Goal: Check status: Check status

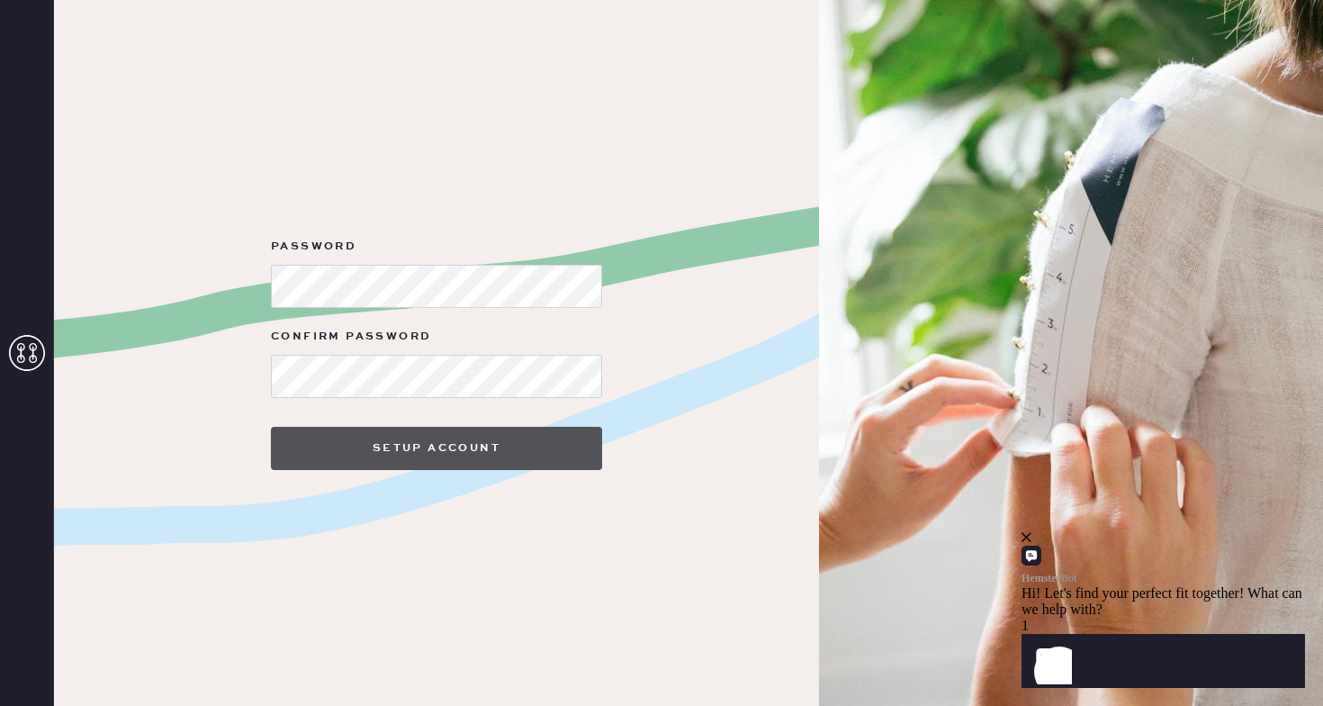
click at [461, 454] on button "Setup Account" at bounding box center [436, 448] width 331 height 43
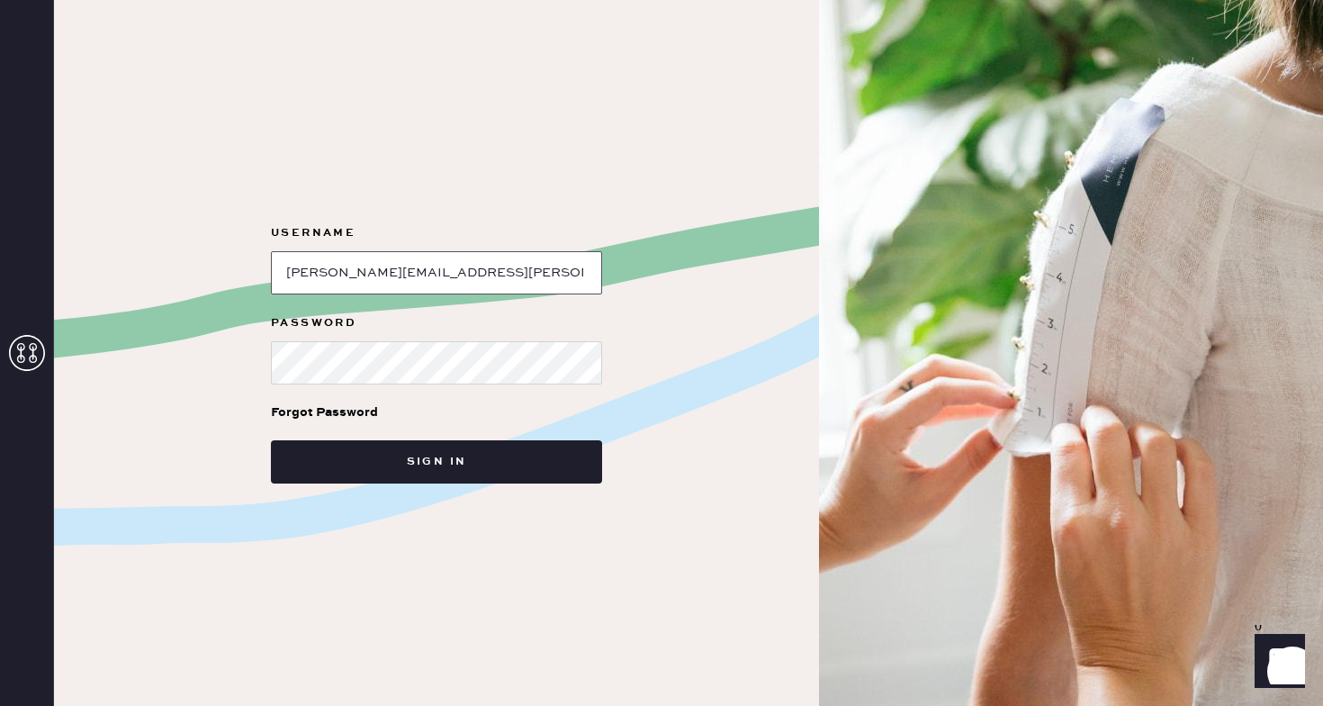
type input "[PERSON_NAME][EMAIL_ADDRESS][PERSON_NAME][DOMAIN_NAME]"
click at [249, 356] on div "Username Password Forgot Password Sign in" at bounding box center [436, 353] width 765 height 706
click at [85, 383] on div "Username Password Forgot Password Sign in" at bounding box center [436, 353] width 765 height 706
click at [437, 462] on button "Sign in" at bounding box center [436, 461] width 331 height 43
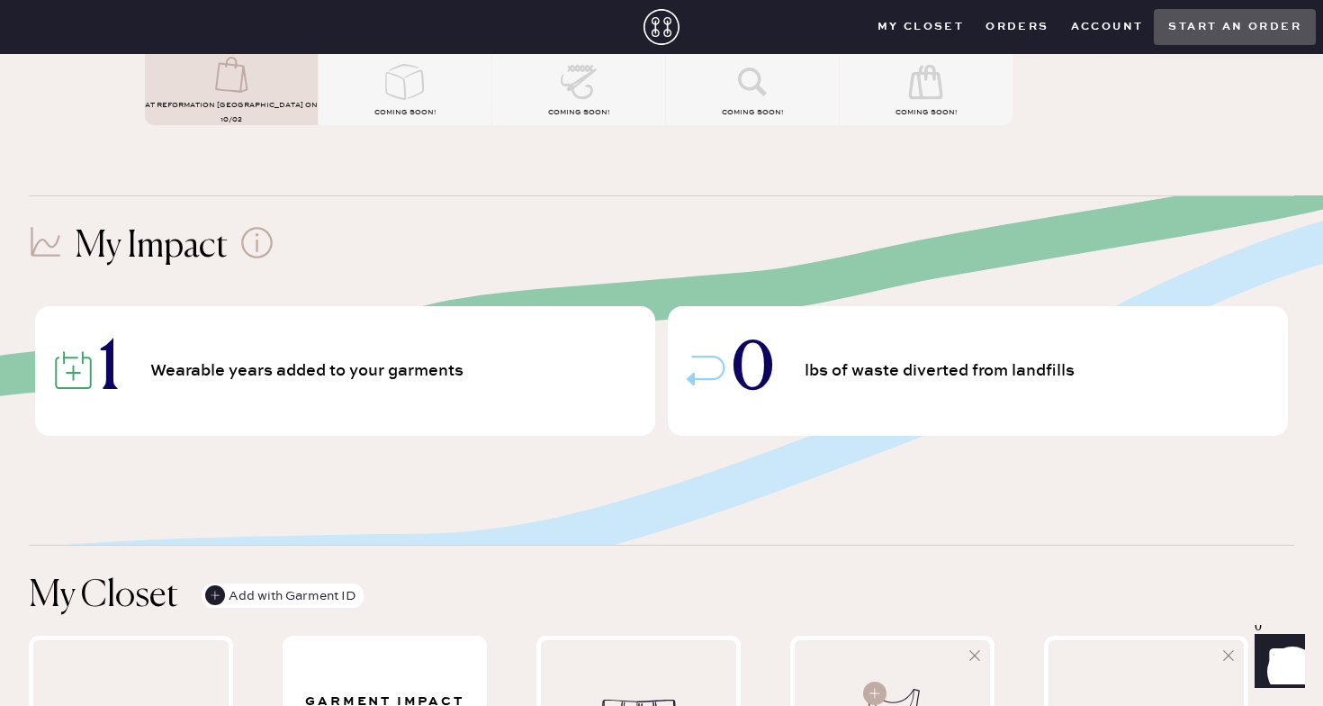
scroll to position [44, 0]
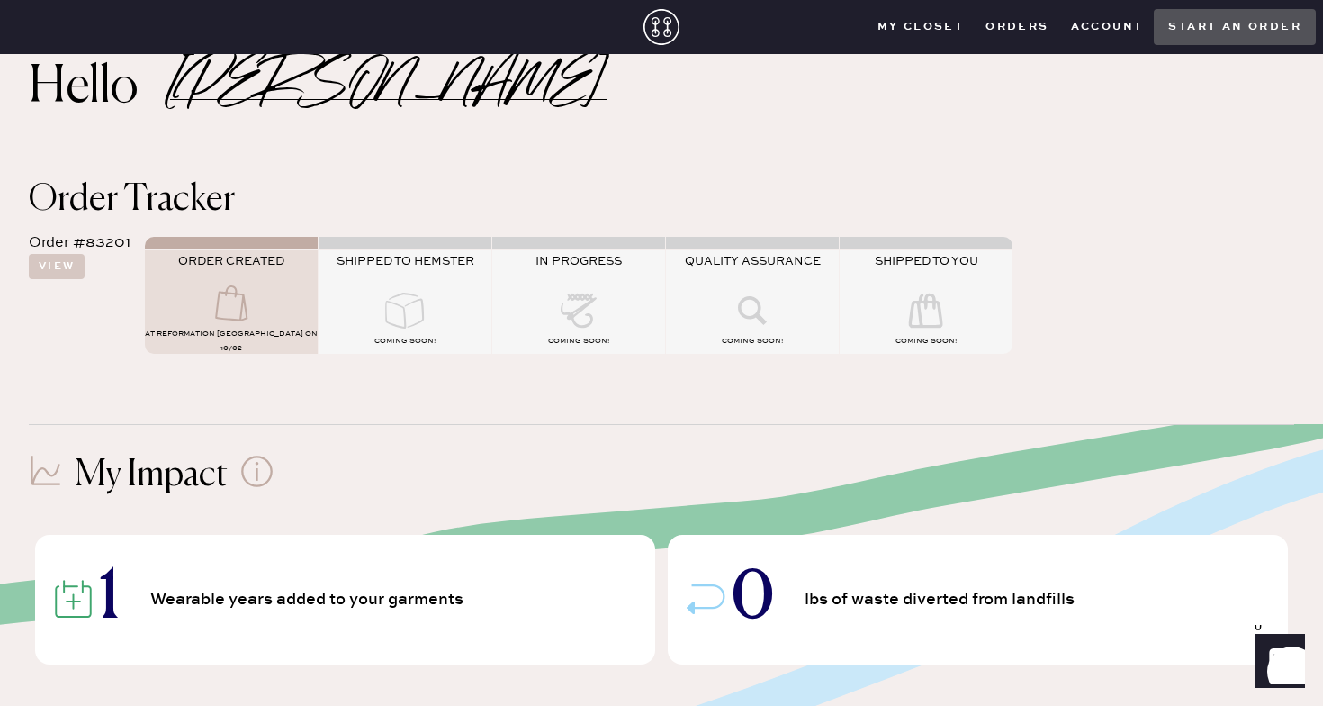
click at [236, 315] on icon at bounding box center [231, 303] width 72 height 36
click at [419, 313] on icon at bounding box center [405, 311] width 72 height 36
click at [56, 262] on button "View" at bounding box center [57, 266] width 56 height 25
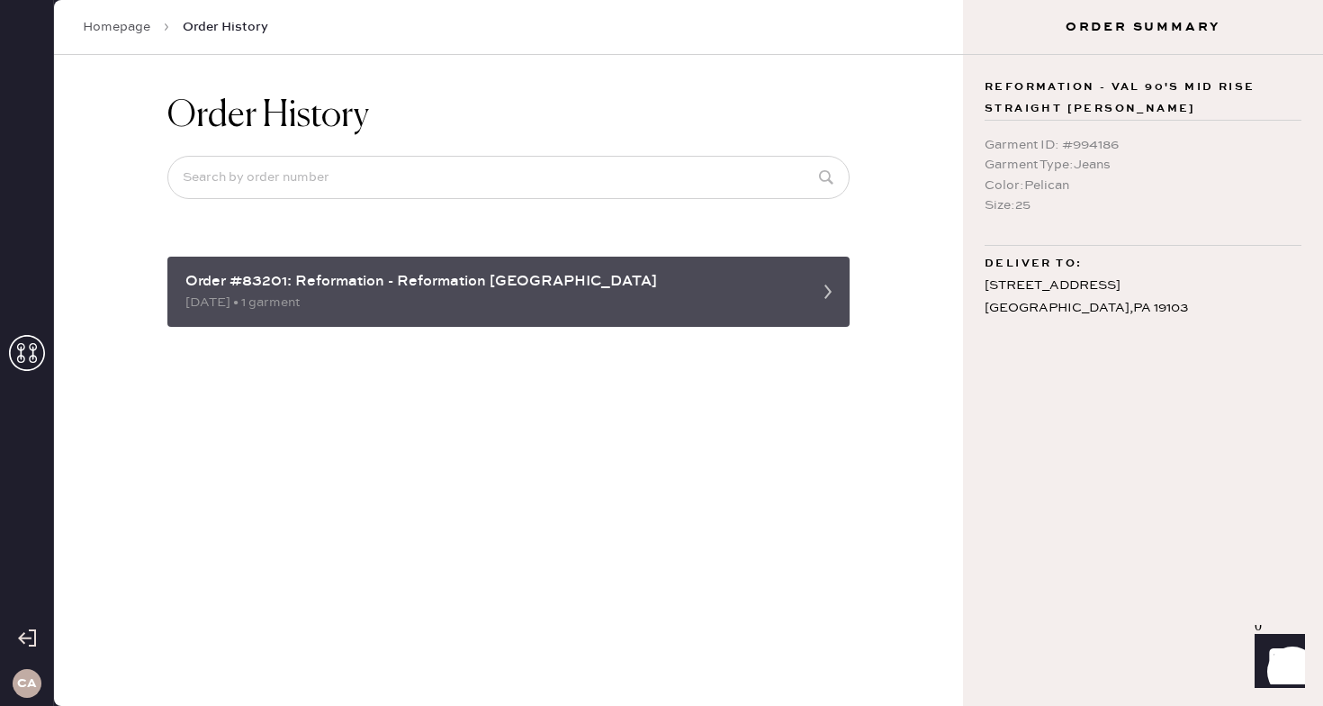
click at [463, 293] on div "[DATE] • 1 garment" at bounding box center [492, 303] width 614 height 20
click at [761, 276] on div "Order #83201: Reformation - Reformation [GEOGRAPHIC_DATA]" at bounding box center [492, 282] width 614 height 22
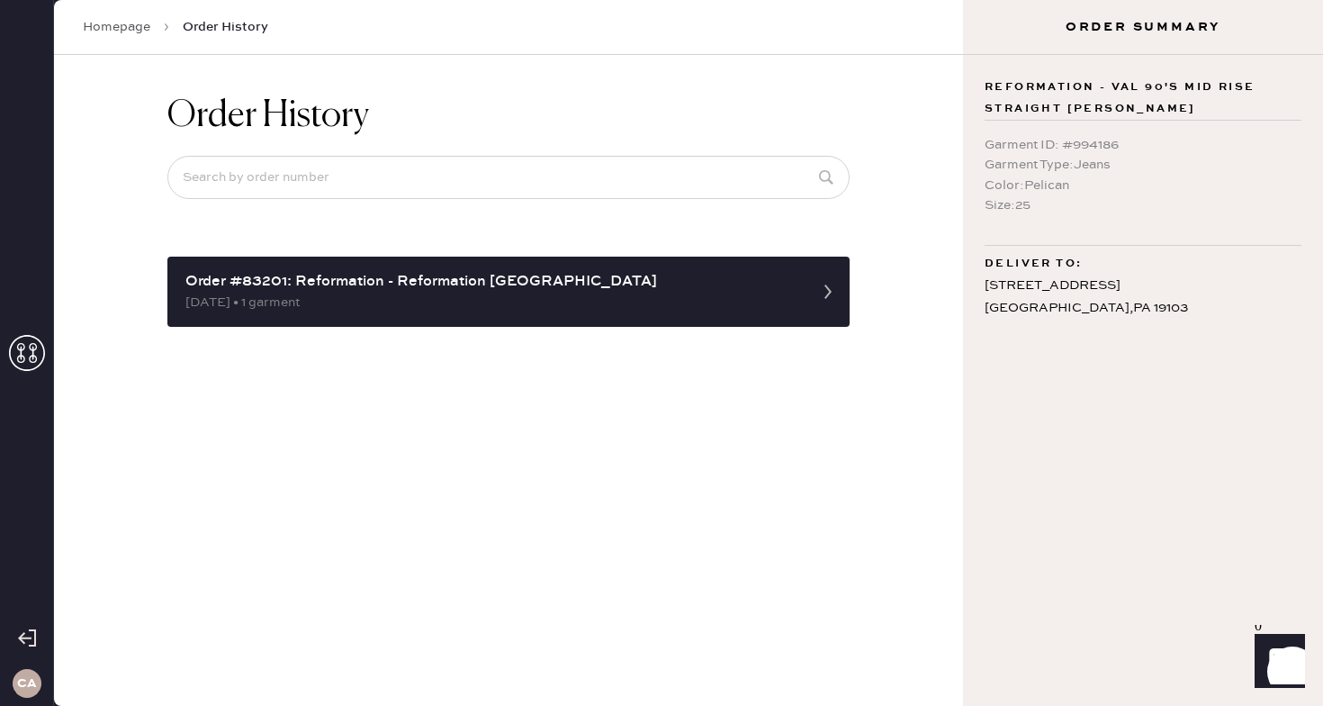
click at [855, 286] on div "Order History Order #83201: Reformation - Reformation [PERSON_NAME] [DATE] • 1 …" at bounding box center [508, 210] width 711 height 311
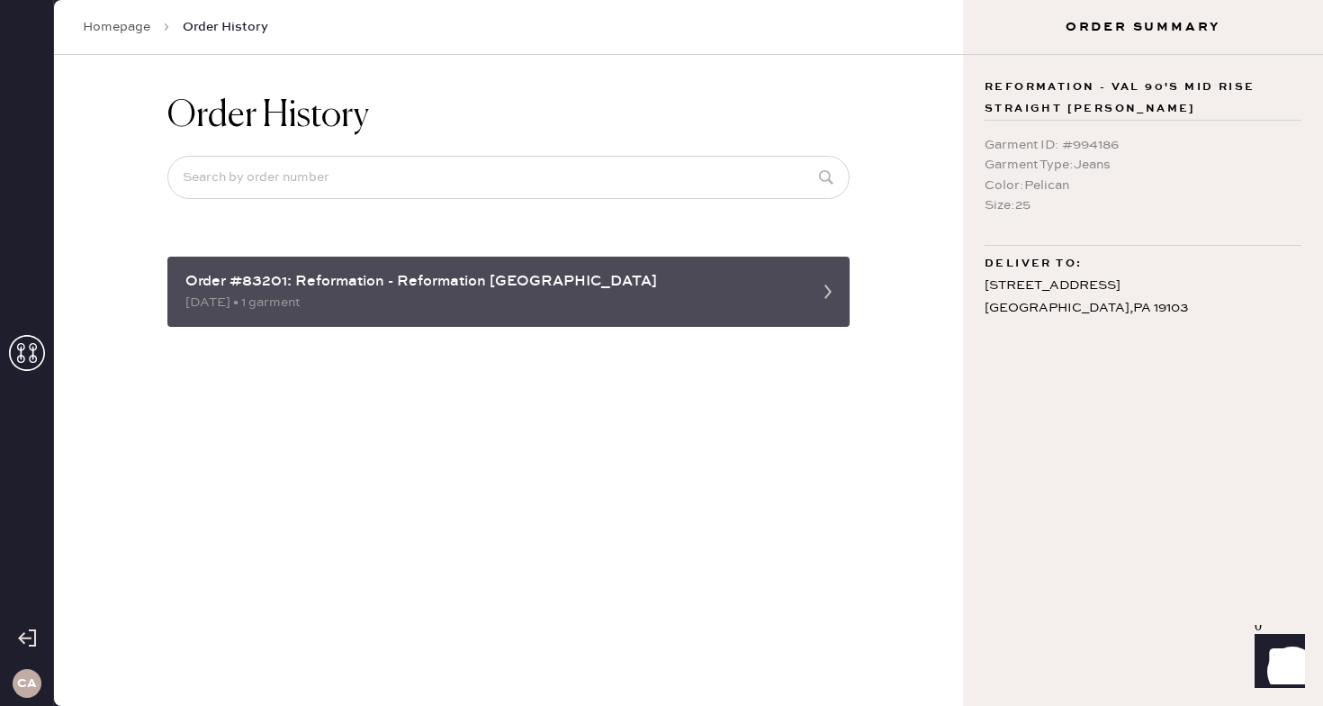
click at [834, 287] on icon at bounding box center [828, 292] width 36 height 36
click at [219, 273] on div "Order #83201: Reformation - Reformation [GEOGRAPHIC_DATA]" at bounding box center [492, 282] width 614 height 22
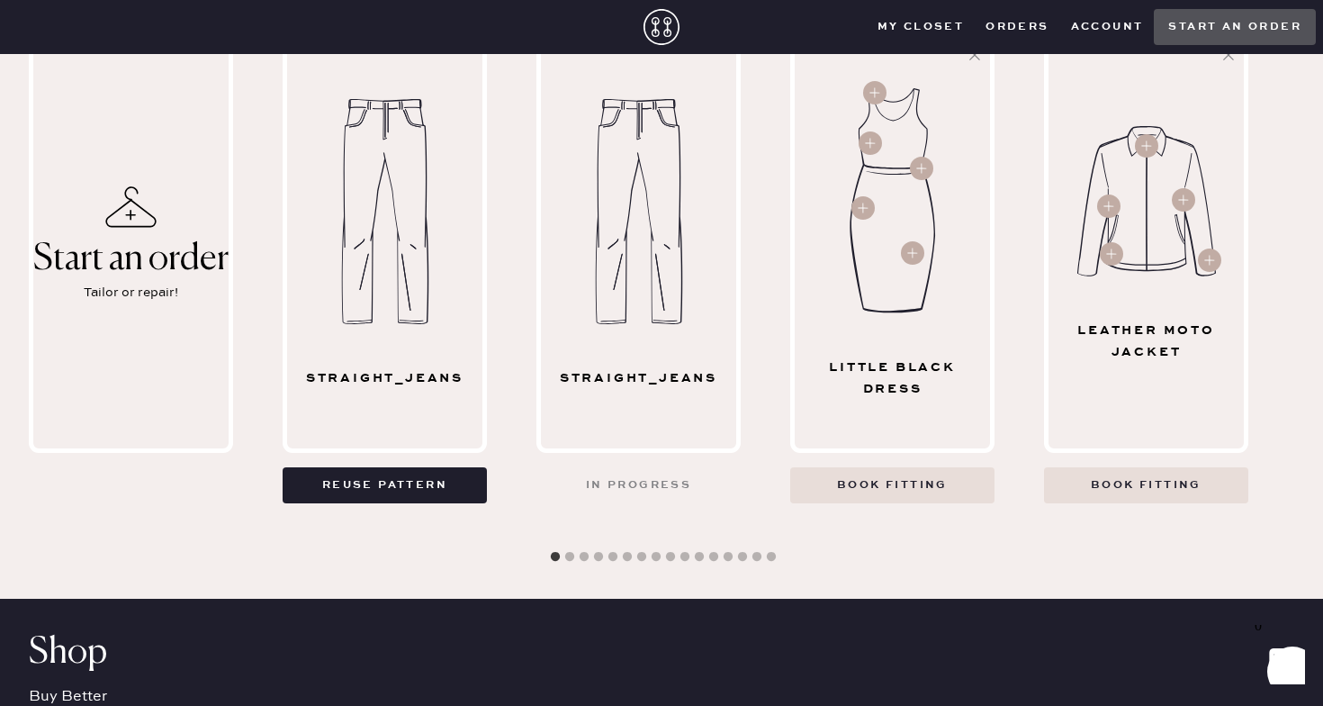
scroll to position [829, 0]
